Goal: Task Accomplishment & Management: Use online tool/utility

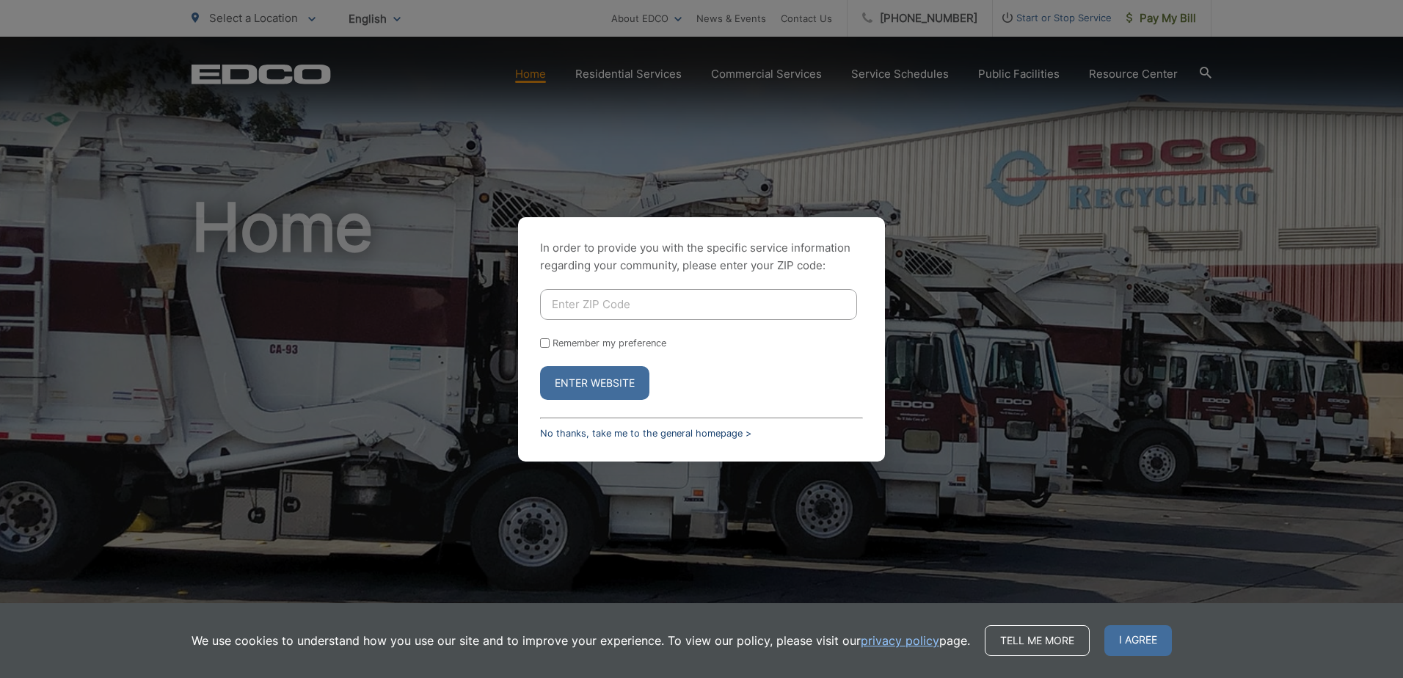
click at [592, 435] on link "No thanks, take me to the general homepage >" at bounding box center [645, 433] width 211 height 11
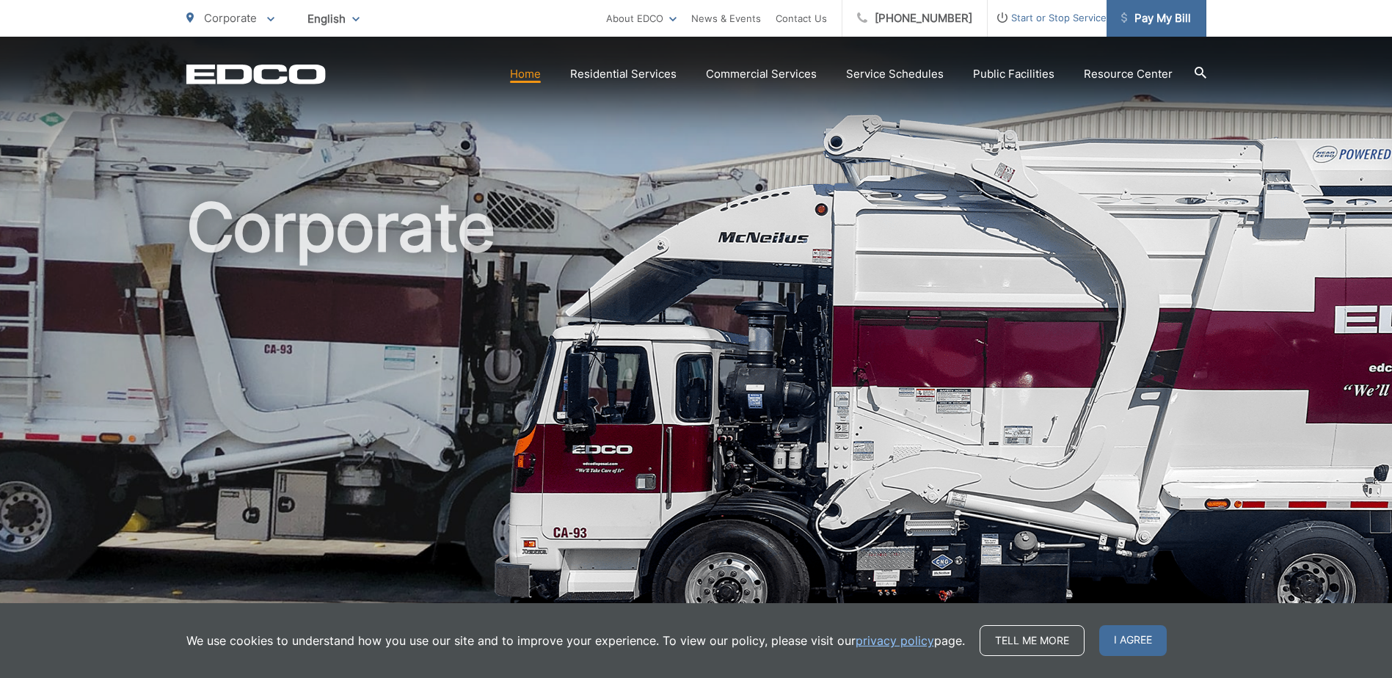
click at [1161, 15] on span "Pay My Bill" at bounding box center [1156, 19] width 70 height 18
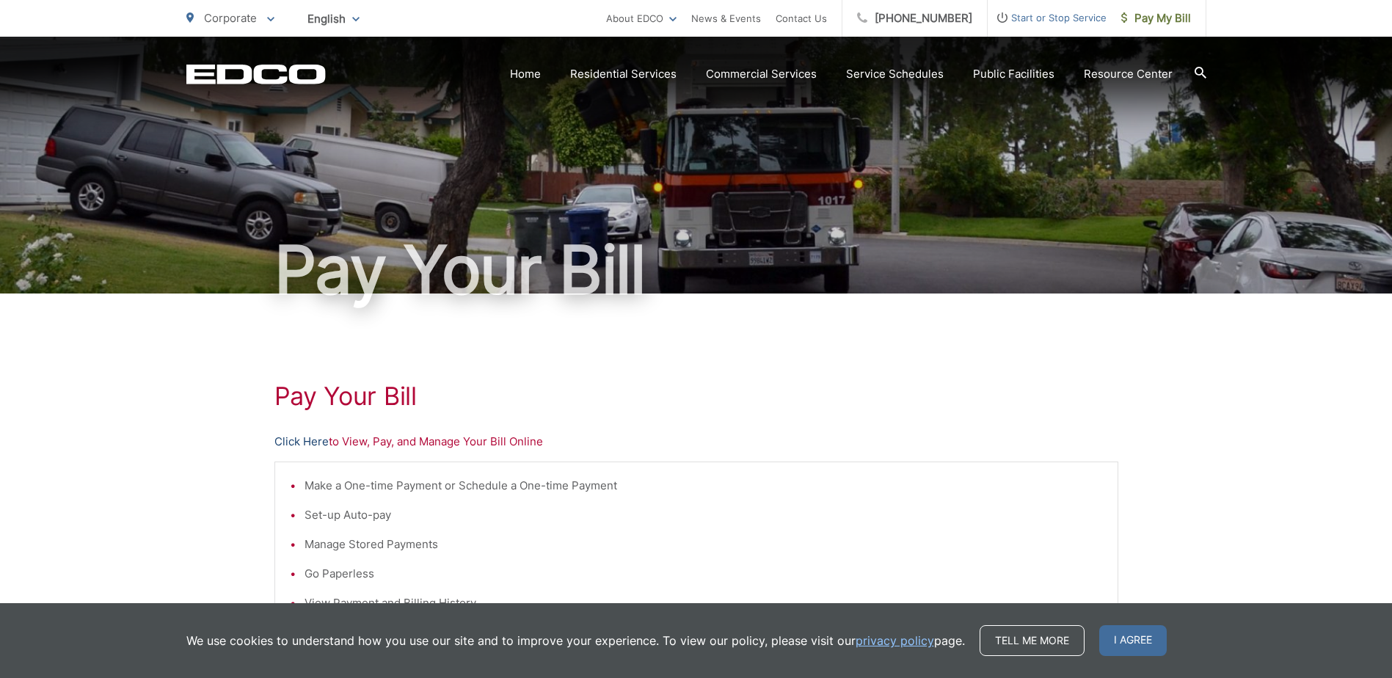
click at [302, 443] on link "Click Here" at bounding box center [302, 442] width 54 height 18
